Goal: Transaction & Acquisition: Purchase product/service

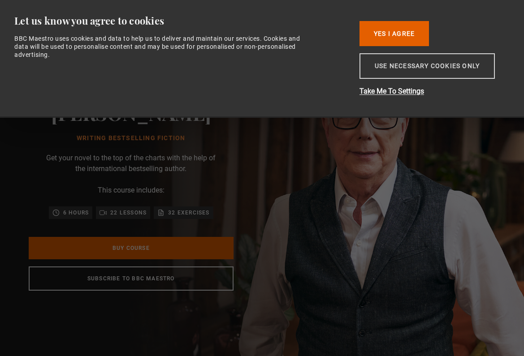
click at [391, 73] on button "Use necessary cookies only" at bounding box center [426, 66] width 135 height 26
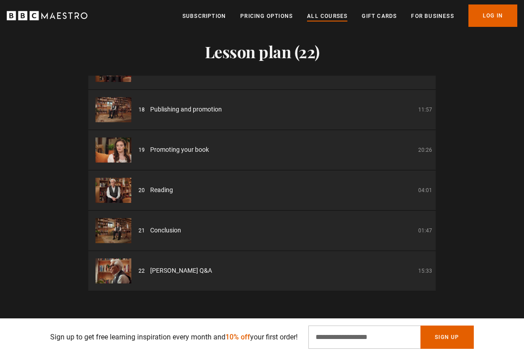
scroll to position [0, 199]
click at [336, 13] on link "All Courses" at bounding box center [327, 16] width 40 height 9
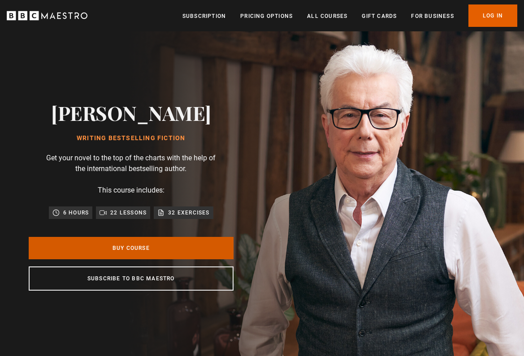
click at [155, 246] on link "Buy Course" at bounding box center [131, 248] width 205 height 22
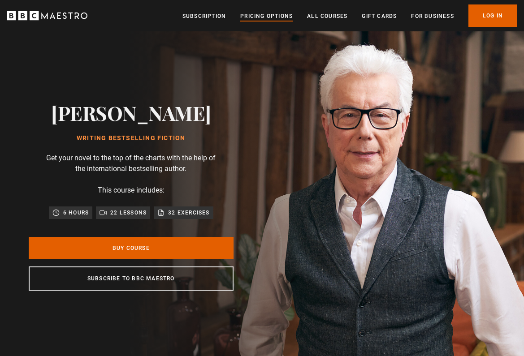
click at [258, 14] on link "Pricing Options" at bounding box center [266, 16] width 52 height 9
